Goal: Information Seeking & Learning: Learn about a topic

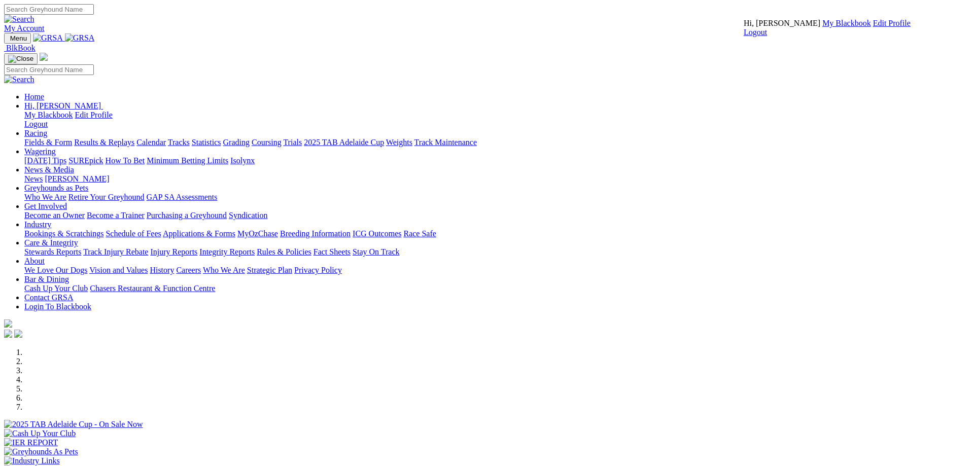
click at [823, 27] on link "My Blackbook" at bounding box center [847, 23] width 49 height 9
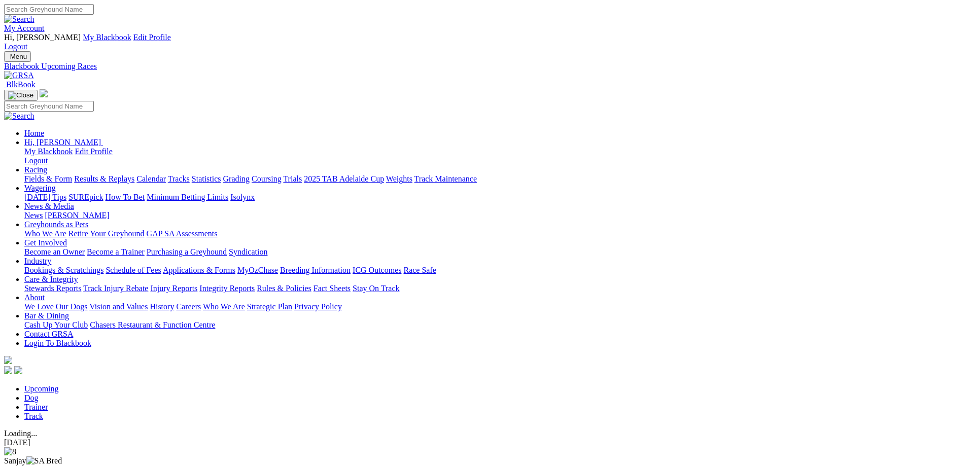
click at [48, 403] on link "Trainer" at bounding box center [36, 407] width 24 height 9
click at [39, 394] on link "Dog" at bounding box center [31, 398] width 14 height 9
click at [59, 385] on link "Upcoming" at bounding box center [41, 389] width 35 height 9
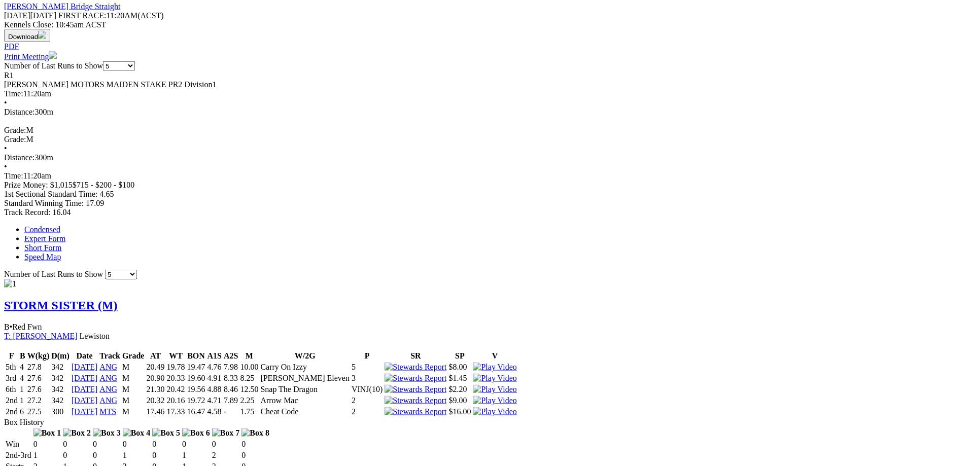
scroll to position [712, 0]
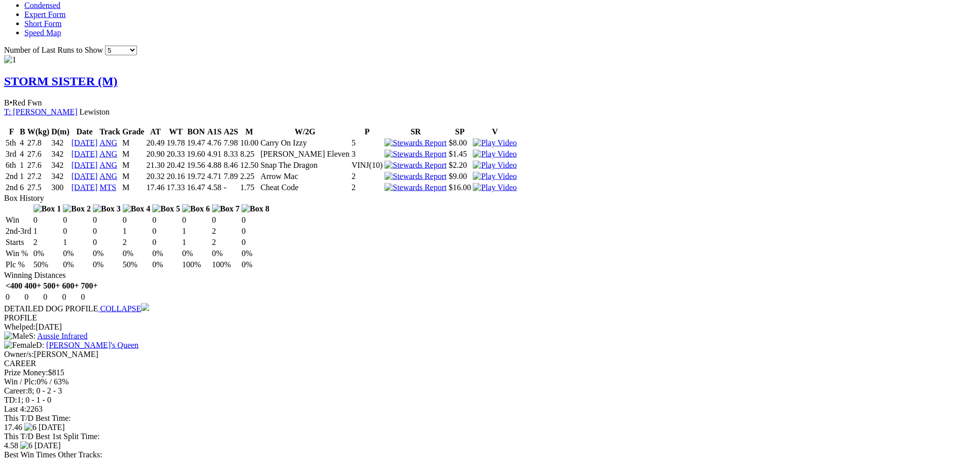
scroll to position [751, 0]
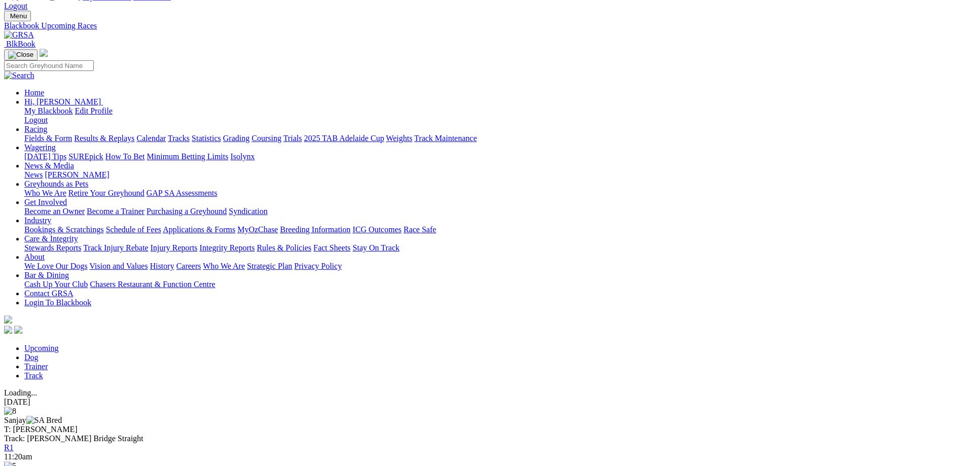
scroll to position [52, 0]
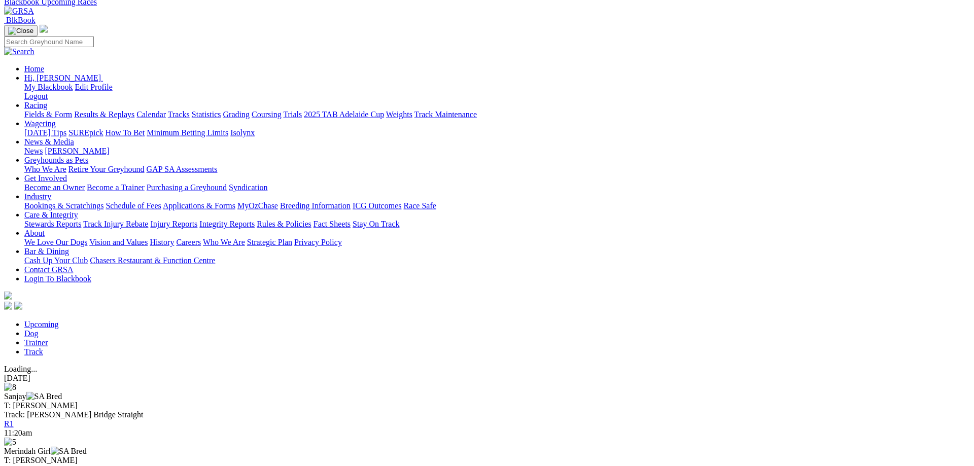
scroll to position [65, 0]
